Goal: Task Accomplishment & Management: Manage account settings

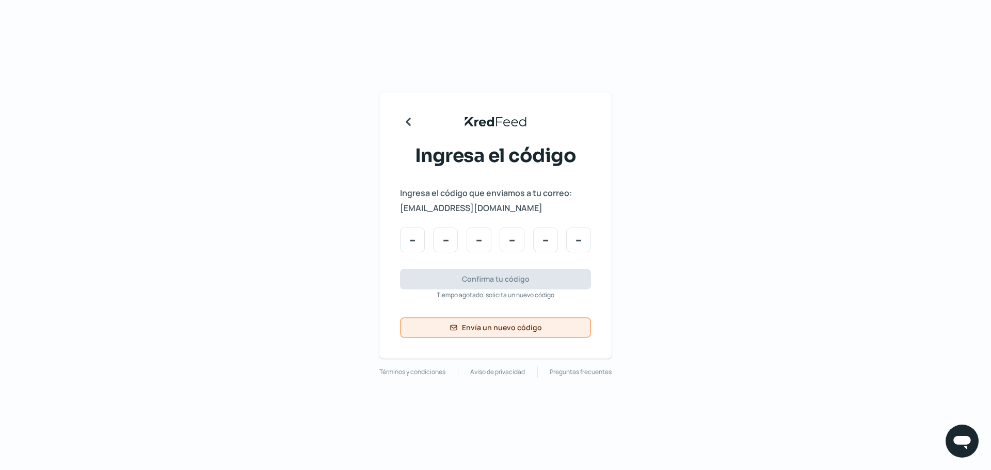
click at [543, 329] on button "Envía un nuevo código" at bounding box center [495, 327] width 191 height 21
click at [402, 119] on icon "Regresar" at bounding box center [408, 121] width 17 height 17
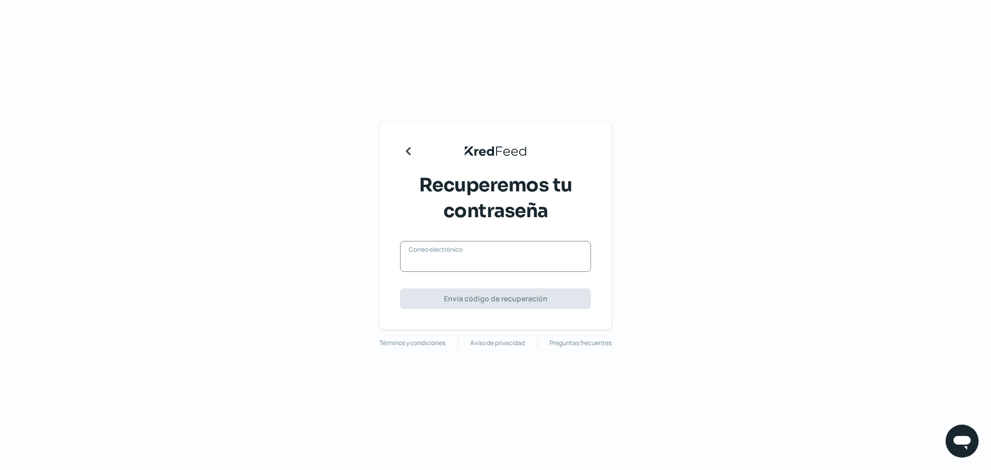
click at [488, 266] on input "Correo electrónico" at bounding box center [495, 261] width 173 height 9
click at [404, 151] on icon "Regresar" at bounding box center [408, 151] width 17 height 17
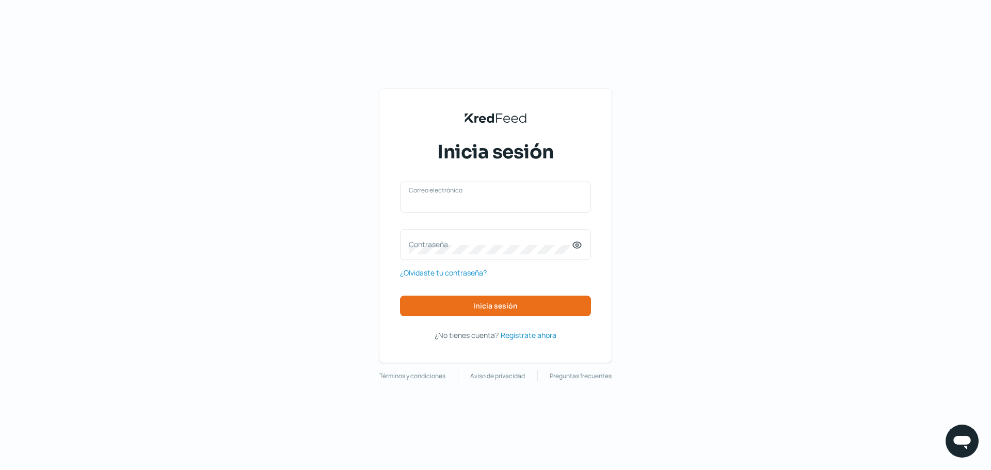
type input "[PERSON_NAME][EMAIL_ADDRESS][DOMAIN_NAME]"
click at [490, 197] on div "[PERSON_NAME][EMAIL_ADDRESS][DOMAIN_NAME] Correo electrónico" at bounding box center [495, 197] width 191 height 31
click at [492, 202] on input "[PERSON_NAME][EMAIL_ADDRESS][DOMAIN_NAME]" at bounding box center [495, 202] width 173 height 9
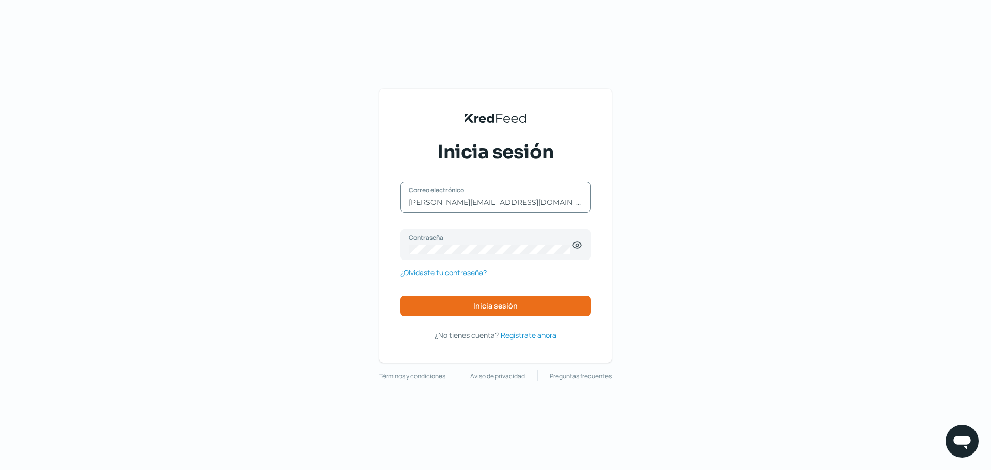
click at [493, 202] on input "[PERSON_NAME][EMAIL_ADDRESS][DOMAIN_NAME]" at bounding box center [495, 202] width 173 height 9
type input "e"
click at [531, 240] on label "Contraseña" at bounding box center [490, 237] width 163 height 9
click at [574, 246] on icon at bounding box center [577, 245] width 10 height 10
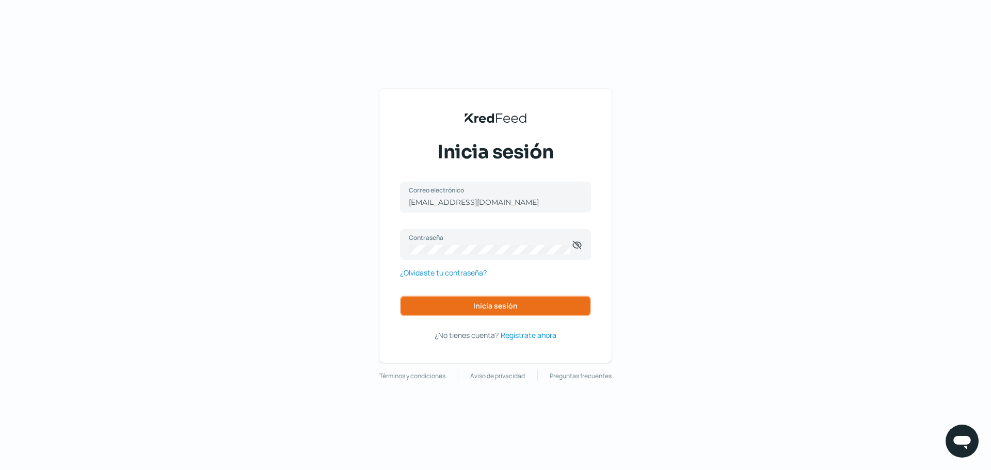
click at [451, 311] on button "Inicia sesión" at bounding box center [495, 306] width 191 height 21
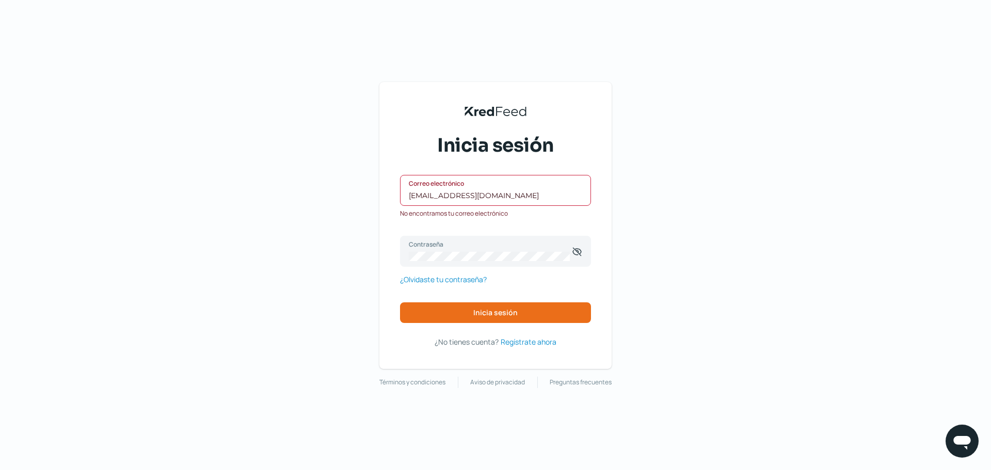
drag, startPoint x: 522, startPoint y: 194, endPoint x: 471, endPoint y: 191, distance: 51.1
click at [471, 191] on input "[EMAIL_ADDRESS][DOMAIN_NAME]" at bounding box center [495, 195] width 173 height 9
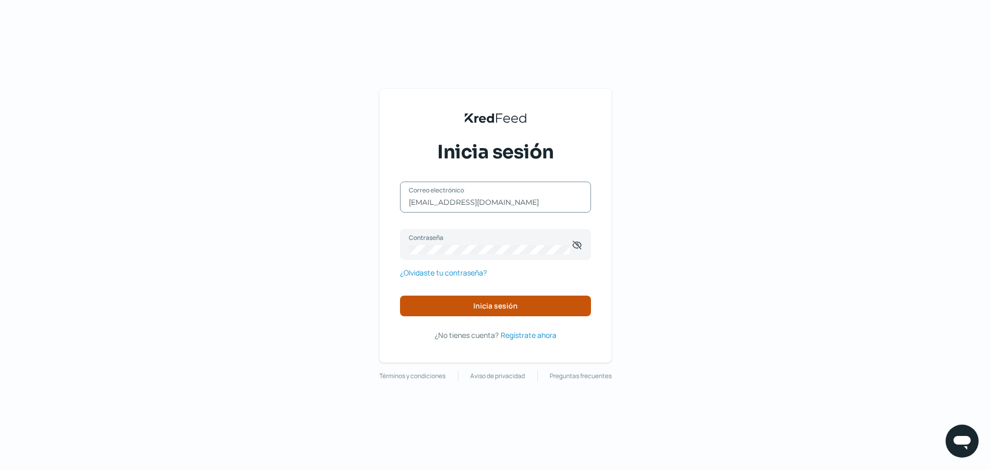
type input "[EMAIL_ADDRESS][DOMAIN_NAME]"
click at [484, 304] on span "Inicia sesión" at bounding box center [495, 305] width 44 height 7
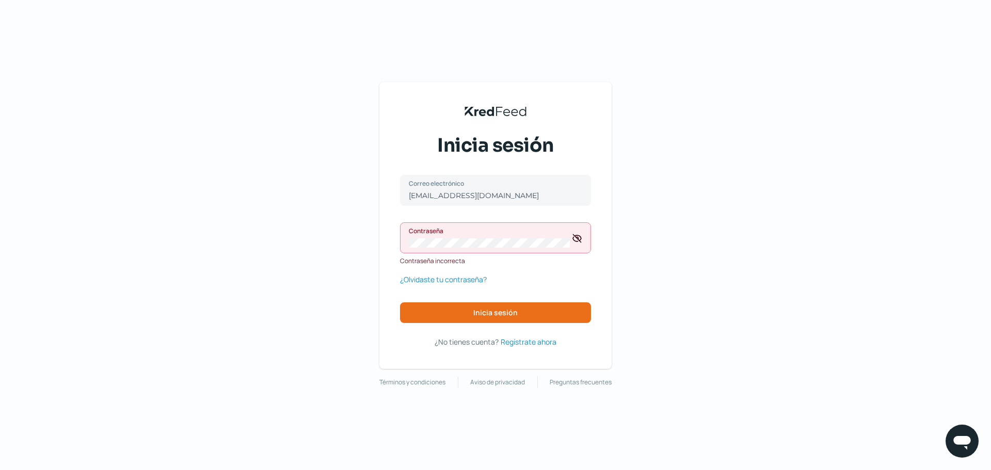
click at [488, 238] on div "Contraseña" at bounding box center [495, 237] width 191 height 31
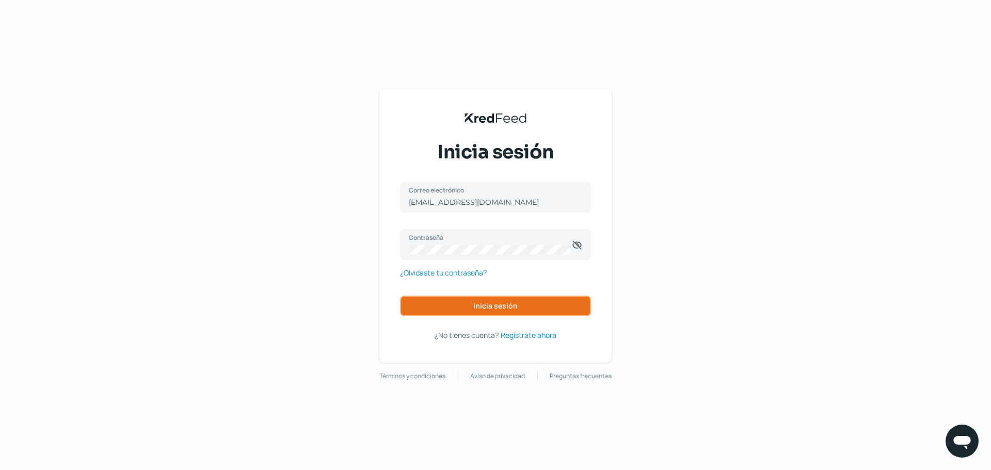
click at [481, 312] on button "Inicia sesión" at bounding box center [495, 306] width 191 height 21
